Goal: Find specific page/section: Find specific page/section

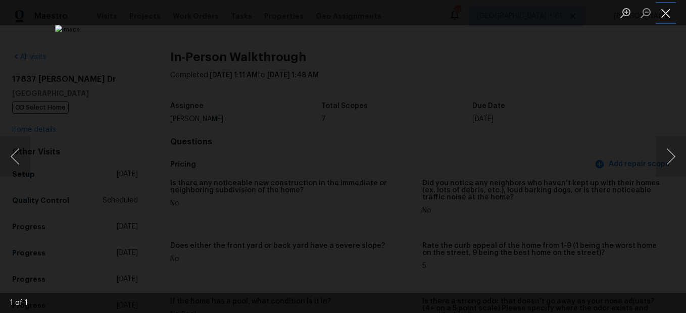
scroll to position [1314, 0]
click at [669, 20] on button "Close lightbox" at bounding box center [666, 13] width 20 height 18
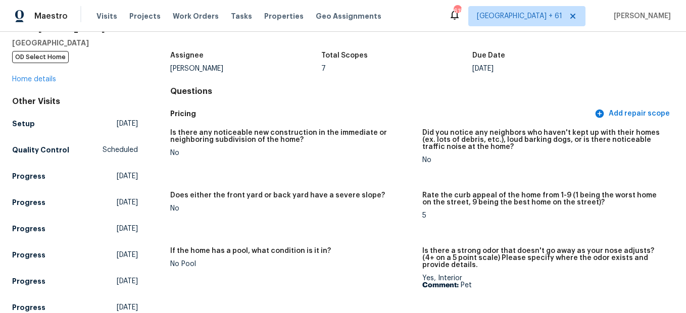
scroll to position [0, 0]
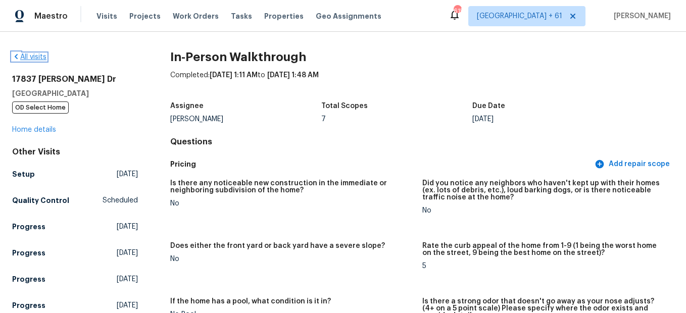
click at [40, 59] on link "All visits" at bounding box center [29, 57] width 34 height 7
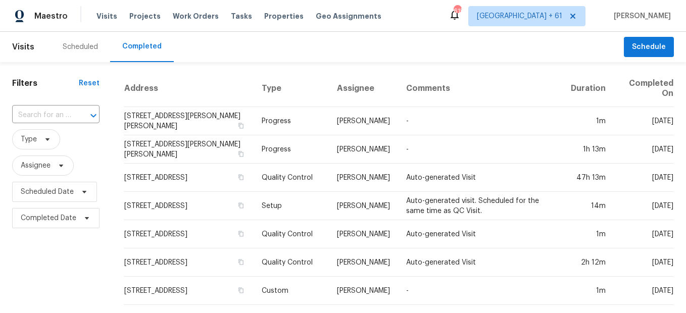
click at [67, 106] on div "​" at bounding box center [55, 116] width 87 height 22
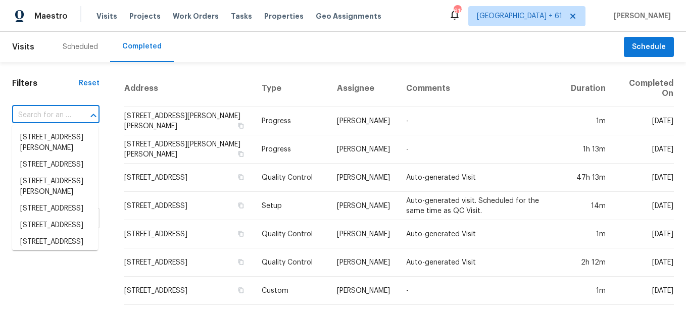
paste input "[STREET_ADDRESS][PERSON_NAME]"
type input "[STREET_ADDRESS][PERSON_NAME]"
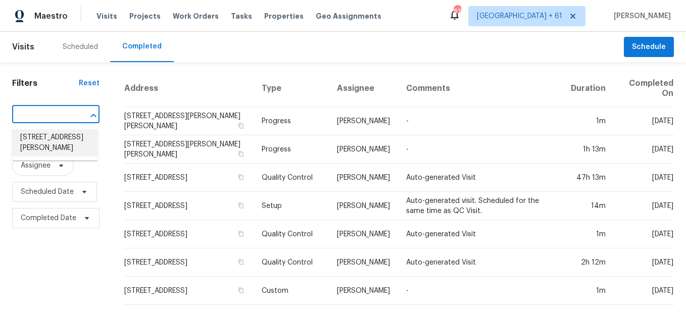
click at [67, 144] on li "[STREET_ADDRESS][PERSON_NAME]" at bounding box center [55, 142] width 86 height 27
